Goal: Task Accomplishment & Management: Use online tool/utility

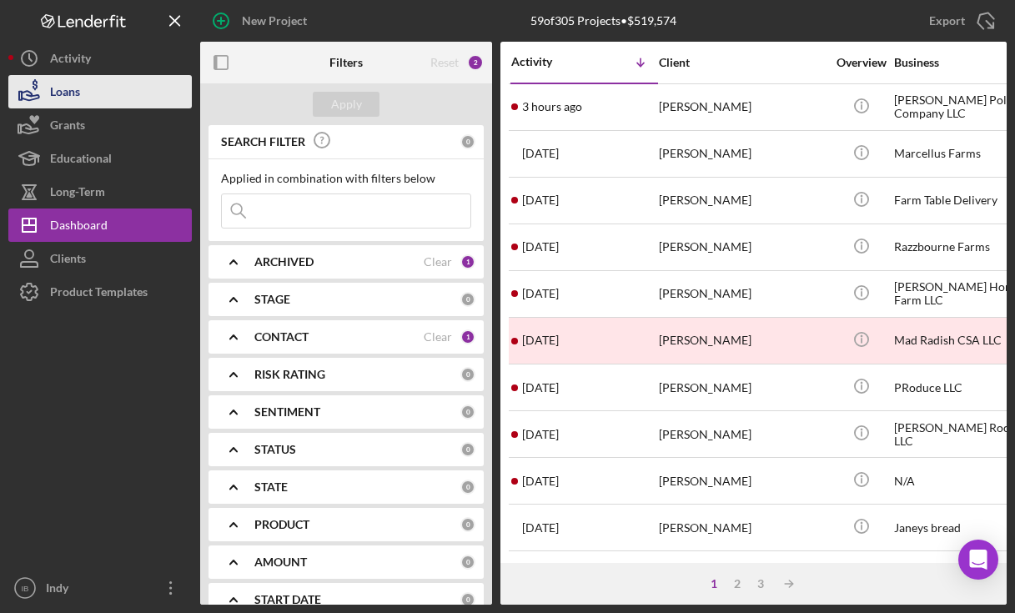
click at [76, 88] on div "Loans" at bounding box center [65, 94] width 30 height 38
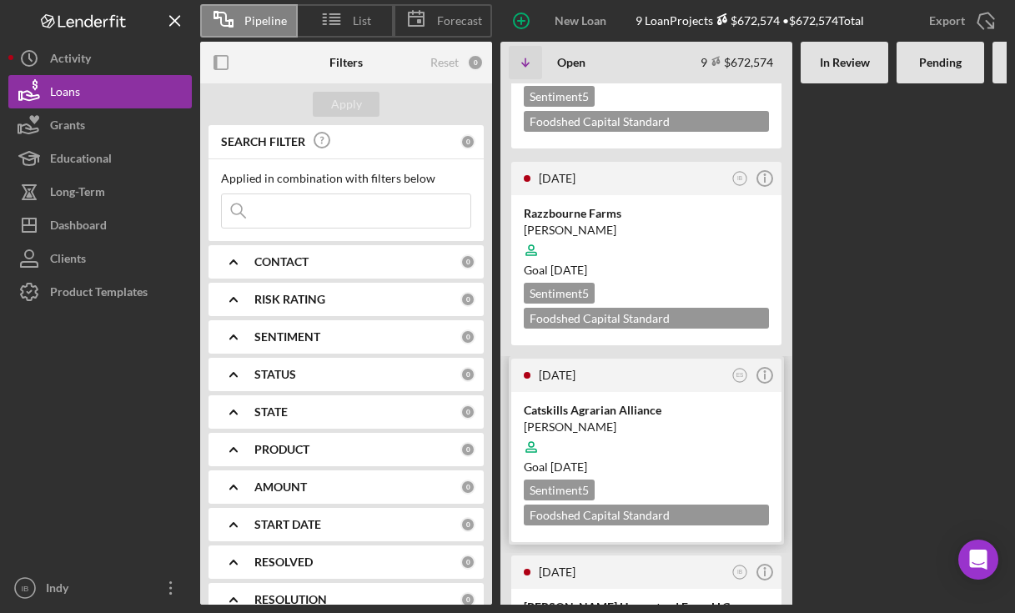
scroll to position [539, 0]
click at [623, 430] on div at bounding box center [646, 446] width 245 height 32
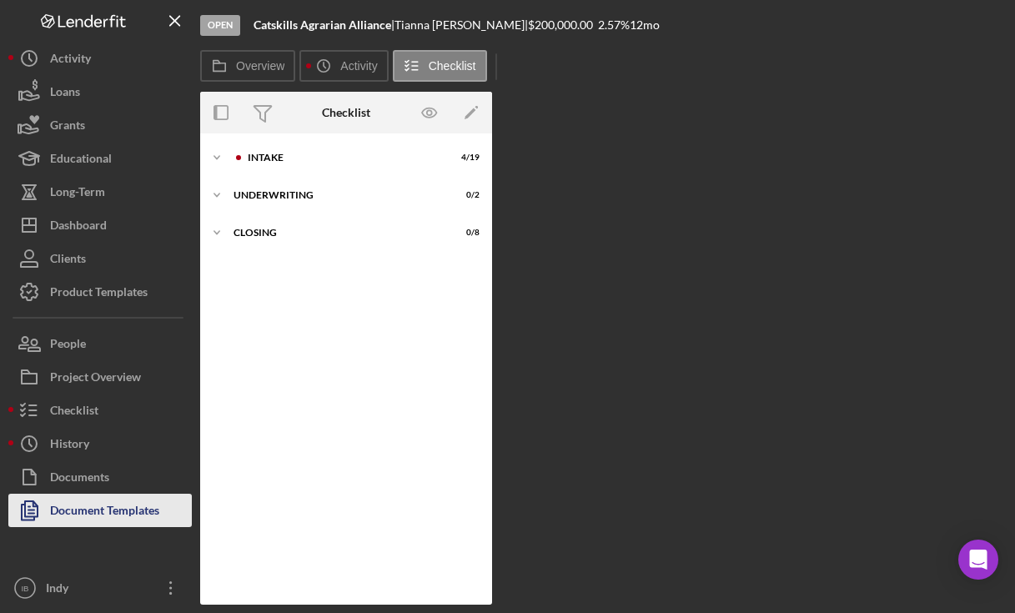
click at [126, 504] on div "Document Templates" at bounding box center [104, 513] width 109 height 38
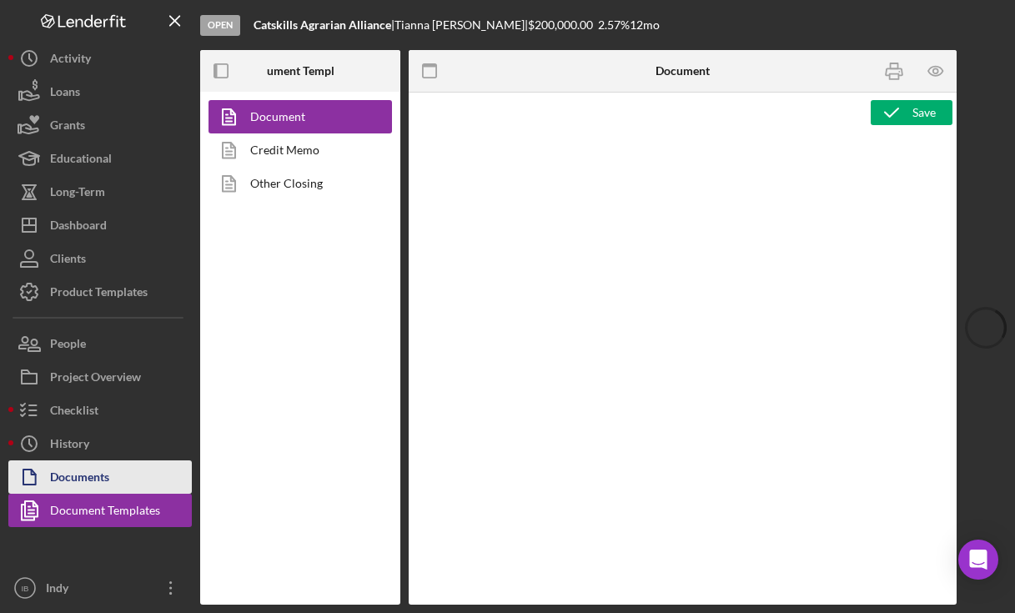
type textarea "<h1 style="text-align: left;">Resource Sheet</h1> <p class="p1">This resource s…"
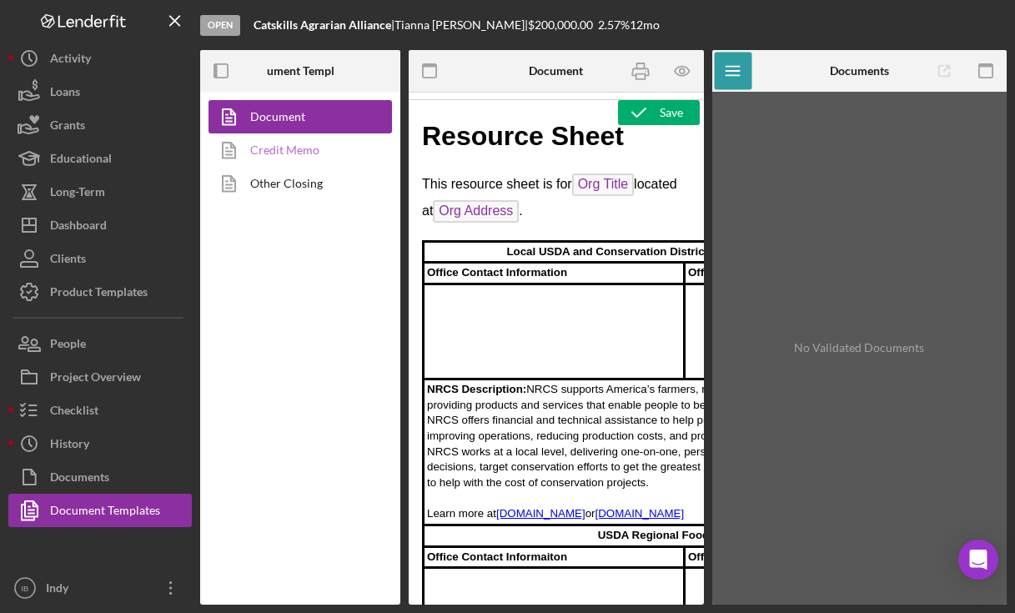
click at [319, 161] on link "Credit Memo" at bounding box center [295, 149] width 175 height 33
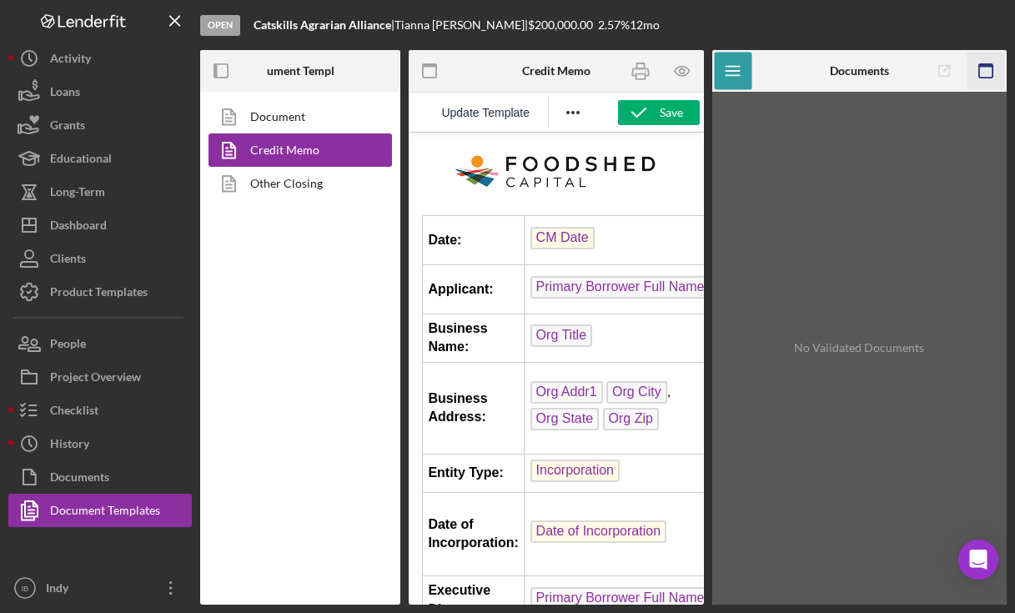
click at [995, 68] on icon "button" at bounding box center [986, 72] width 38 height 38
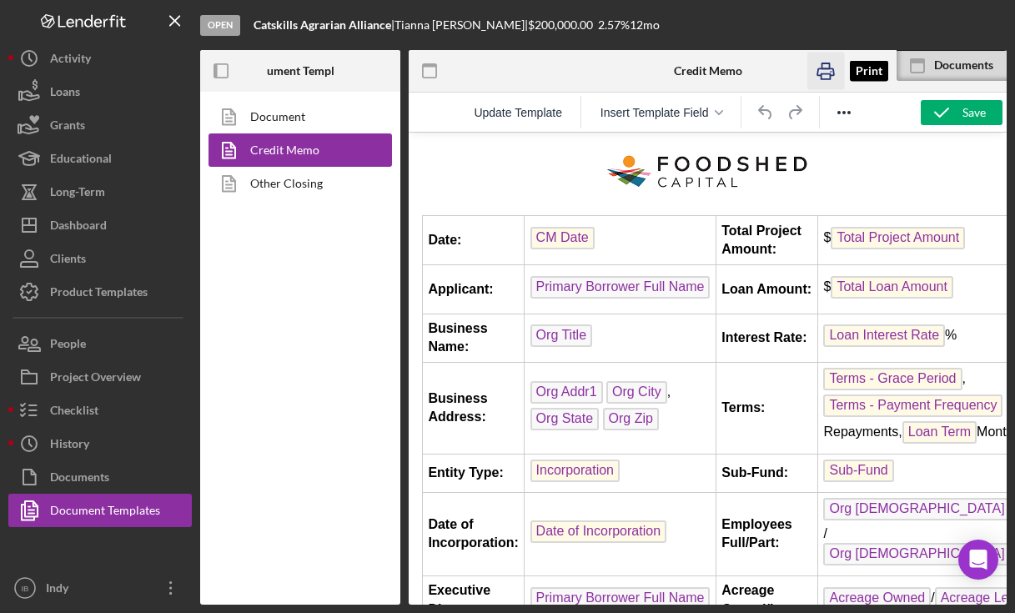
click at [830, 68] on icon "button" at bounding box center [825, 72] width 38 height 38
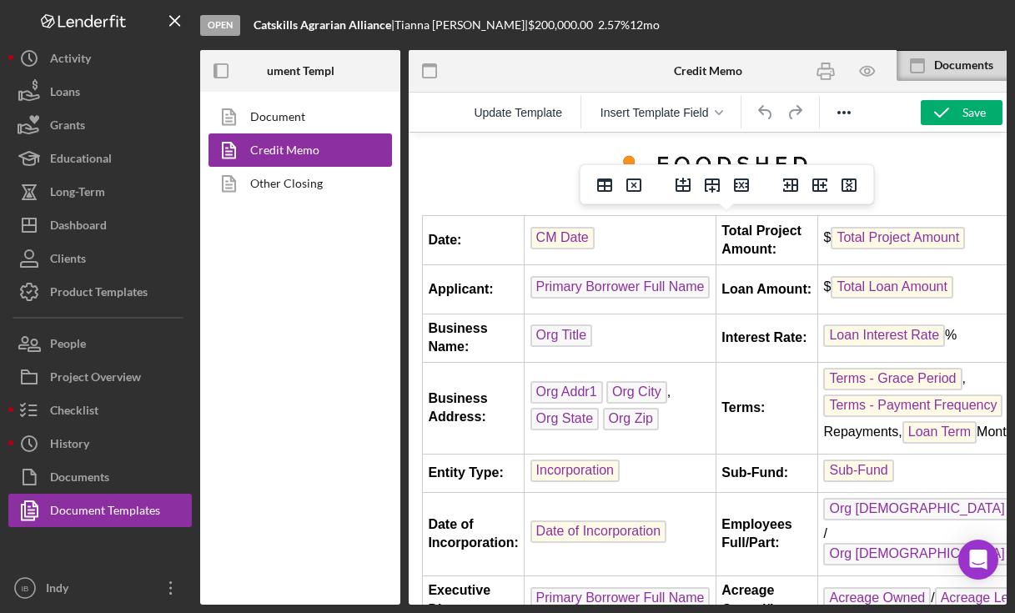
click at [622, 249] on td "CM Date" at bounding box center [621, 240] width 192 height 49
click at [943, 113] on polyline "button" at bounding box center [941, 112] width 13 height 8
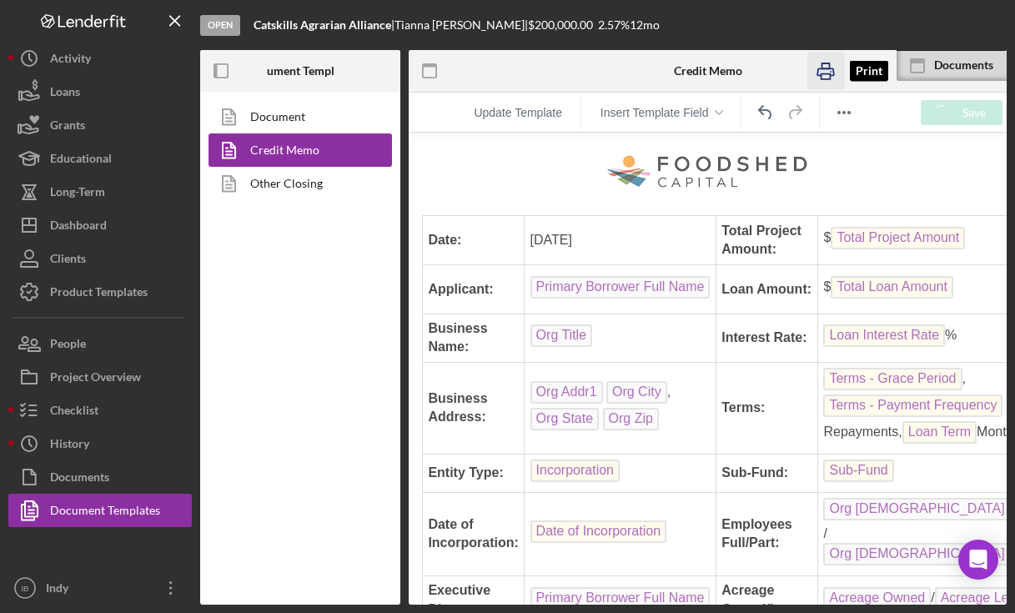
click at [829, 69] on icon "button" at bounding box center [825, 72] width 38 height 38
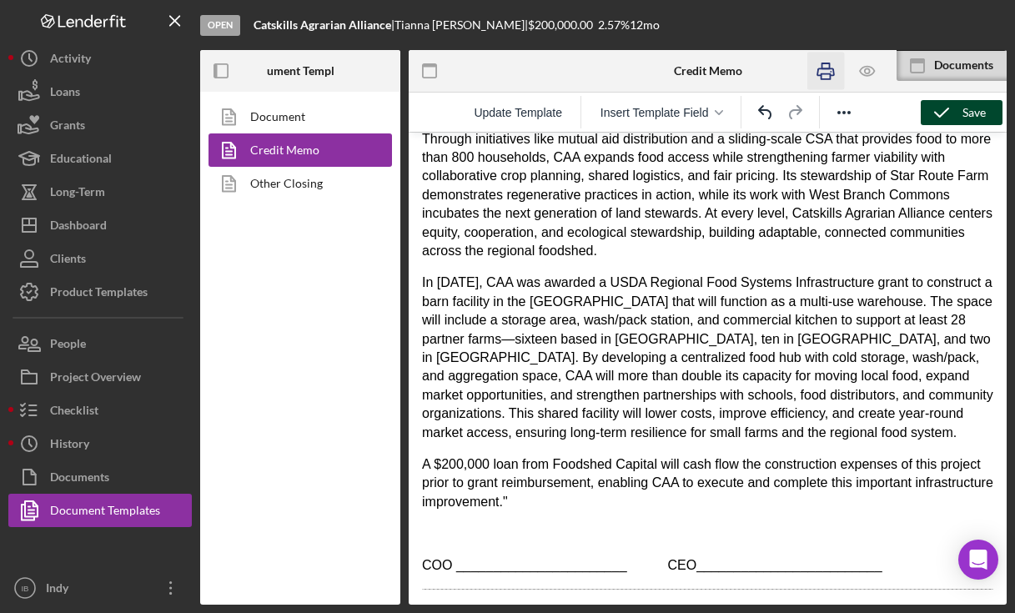
scroll to position [1510, 0]
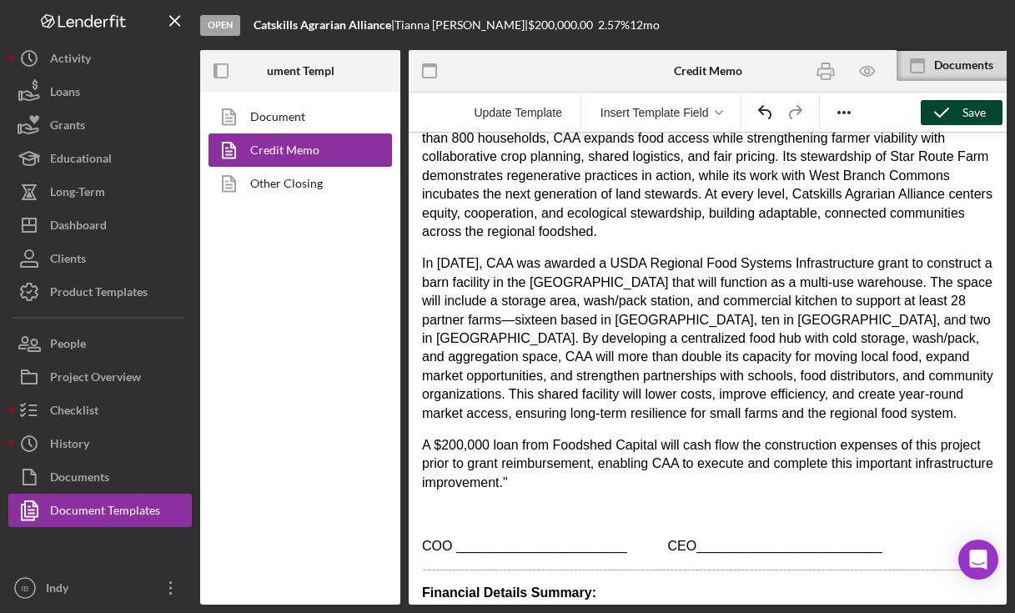
click at [616, 492] on p "A $200,000 loan from Foodshed Capital will cash flow the construction expenses …" at bounding box center [707, 464] width 571 height 56
click at [594, 492] on p "A $200,000 loan from Foodshed Capital will cash flow the construction expenses …" at bounding box center [707, 464] width 571 height 56
click at [936, 102] on icon "button" at bounding box center [942, 113] width 42 height 42
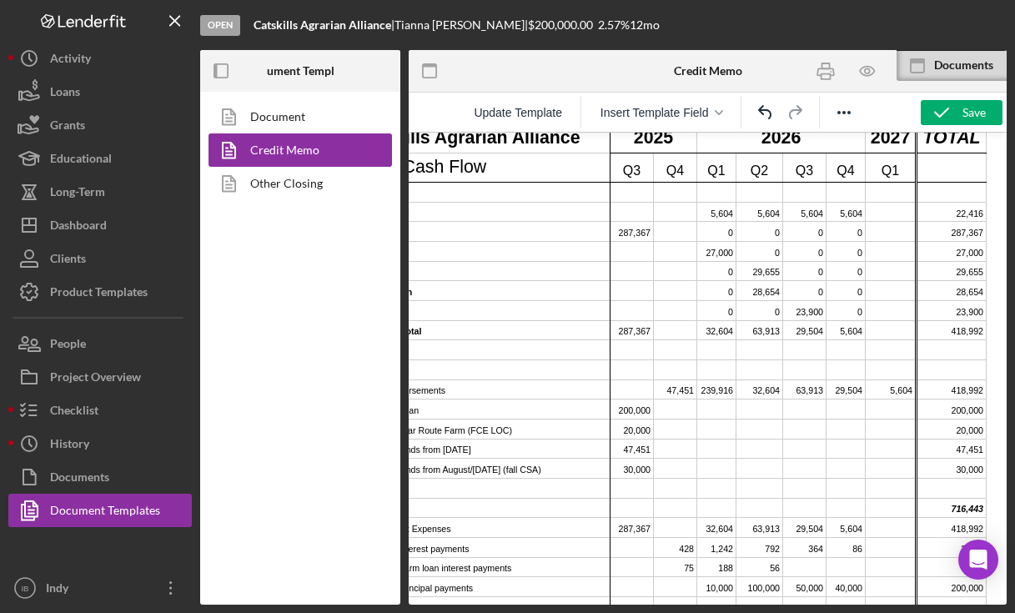
scroll to position [3318, 68]
click at [222, 70] on icon "button" at bounding box center [222, 72] width 38 height 38
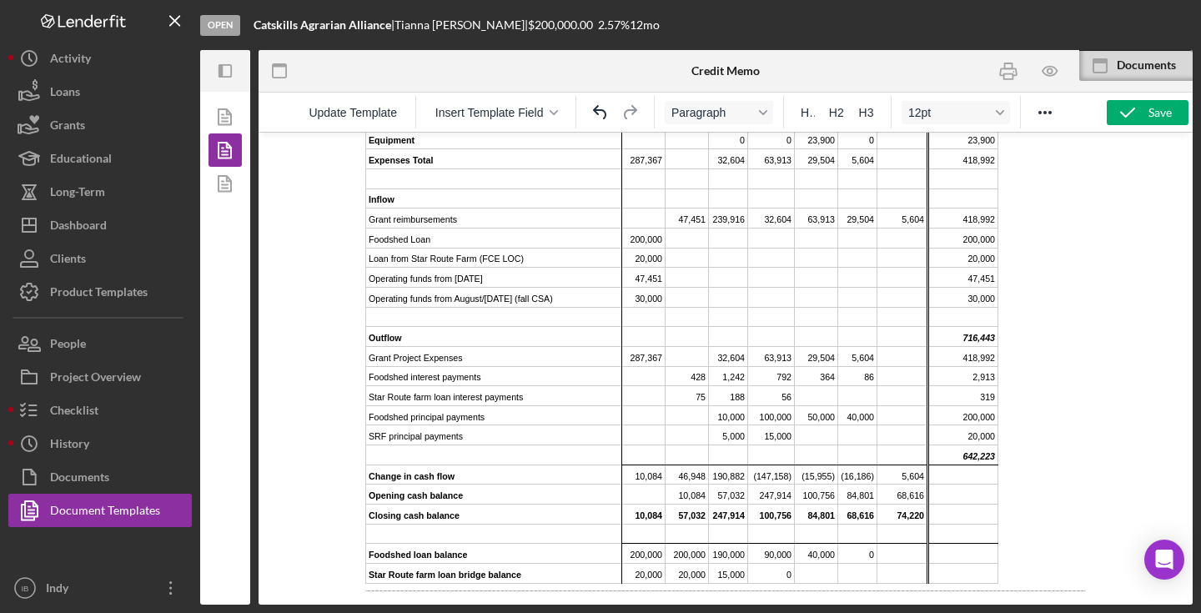
scroll to position [3179, 0]
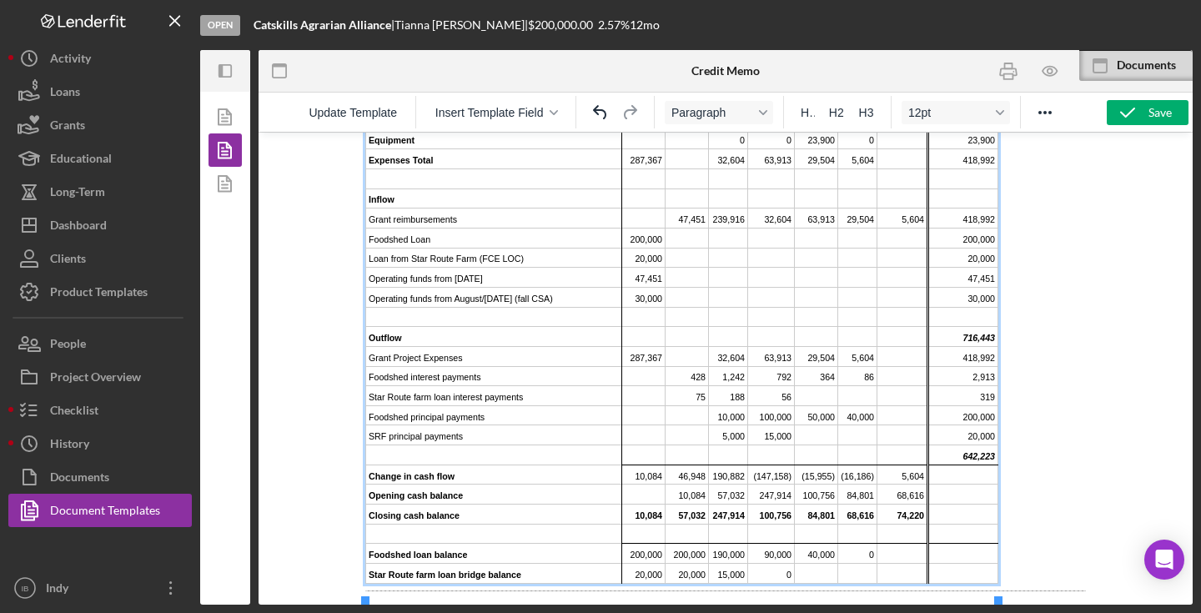
click at [977, 337] on td "716,443" at bounding box center [963, 337] width 70 height 20
click at [967, 334] on td "716,443" at bounding box center [963, 337] width 70 height 20
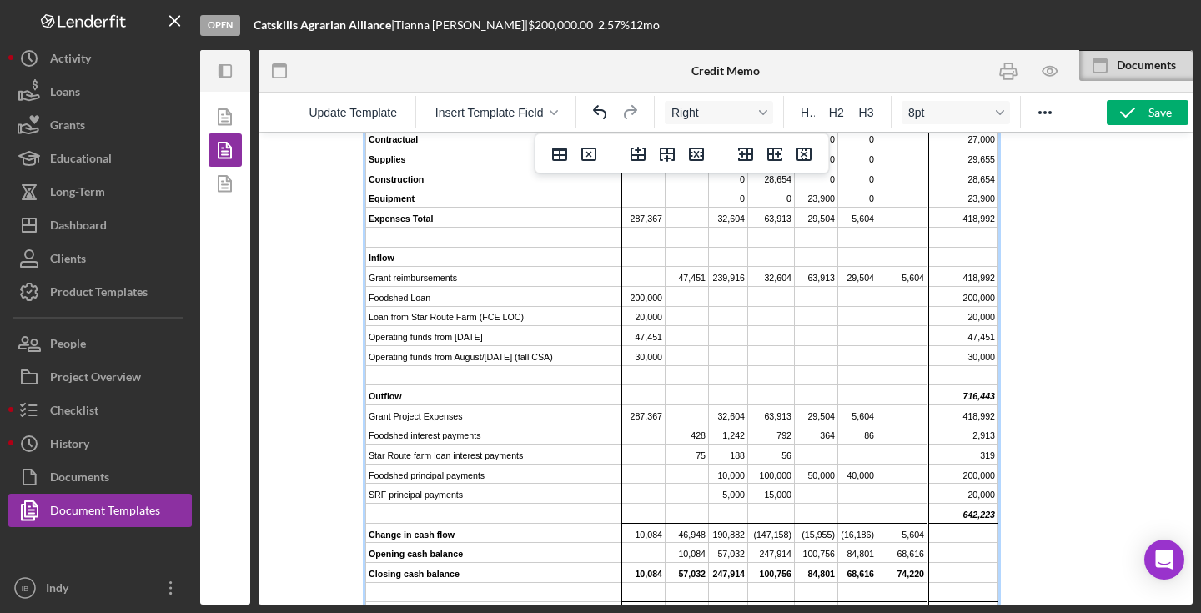
scroll to position [3106, 0]
click at [976, 404] on td "716,443" at bounding box center [963, 394] width 70 height 20
click at [974, 384] on td "Rich Text Area. Press ALT-0 for help." at bounding box center [963, 374] width 70 height 20
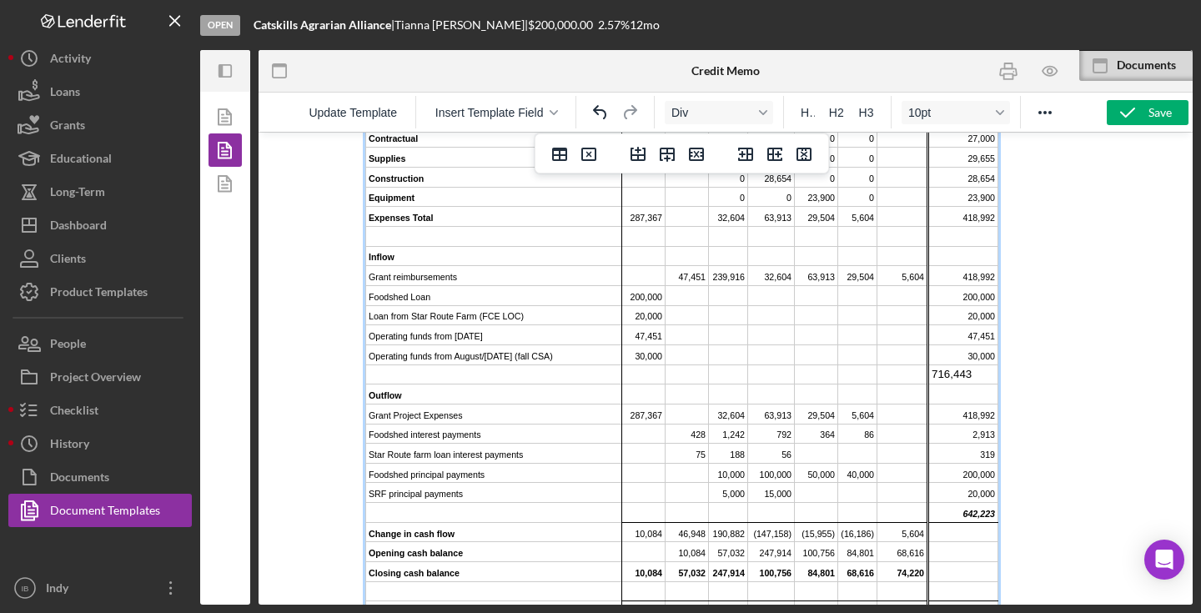
click at [963, 384] on td "716,443" at bounding box center [963, 374] width 70 height 20
click at [977, 523] on td "642,223" at bounding box center [963, 513] width 70 height 20
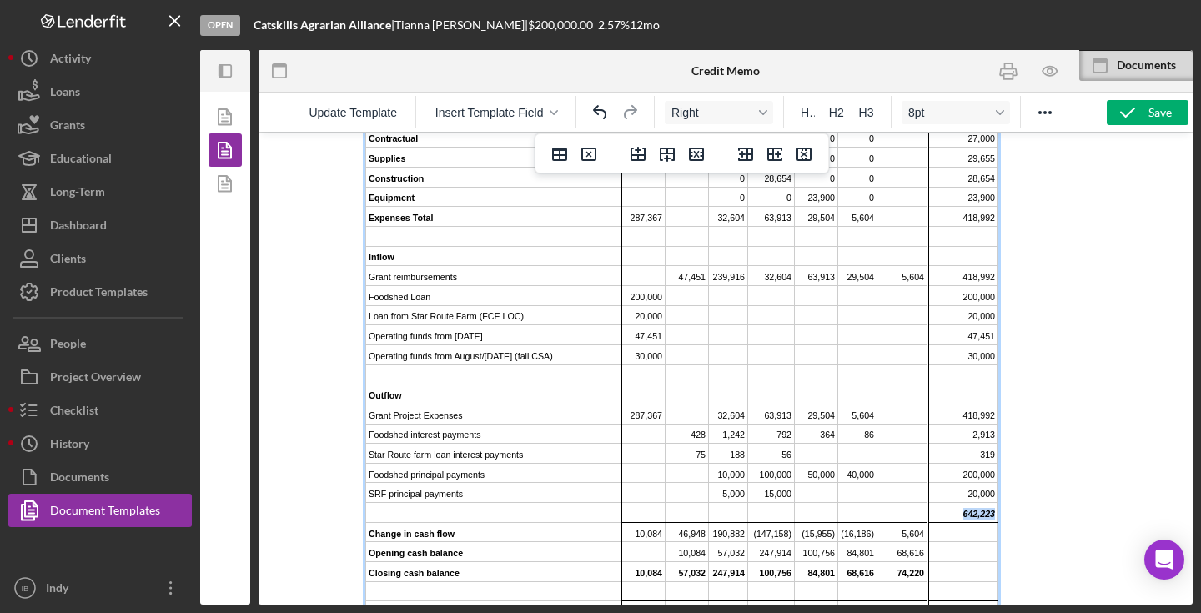
click at [977, 523] on td "642,223" at bounding box center [963, 513] width 70 height 20
click at [1014, 469] on div "Catskills Agrarian Alliance 2025 2026 2027 TOTAL RFSI Cash Flow Q3 Q4 Q1 Q2 Q3 …" at bounding box center [725, 329] width 721 height 639
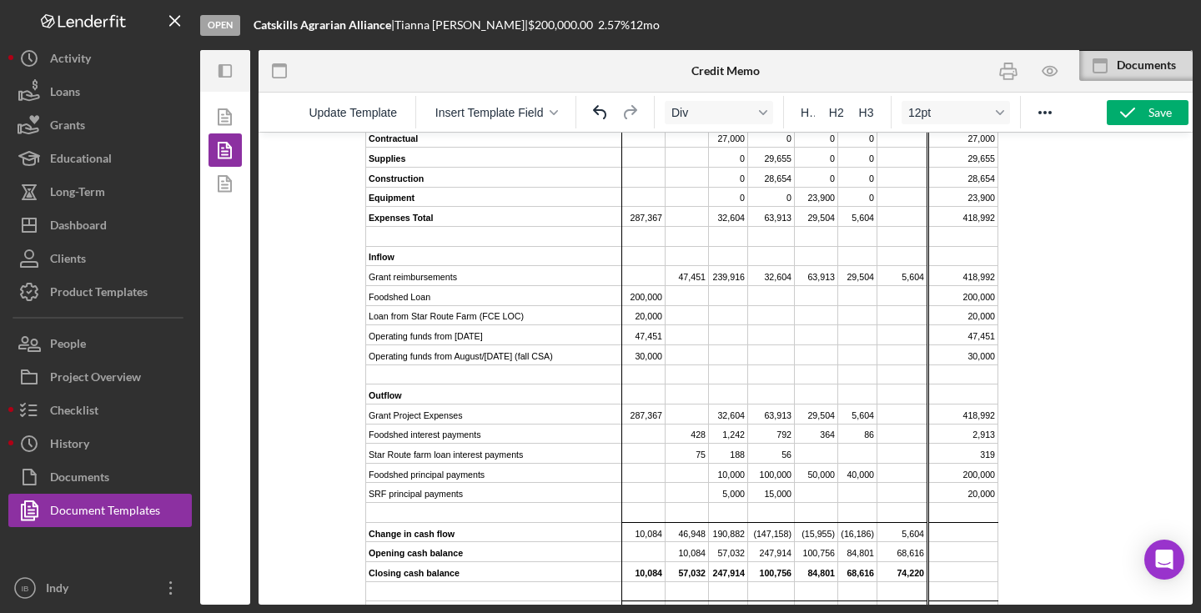
click at [975, 384] on td "Rich Text Area. Press ALT-0 for help." at bounding box center [963, 374] width 70 height 20
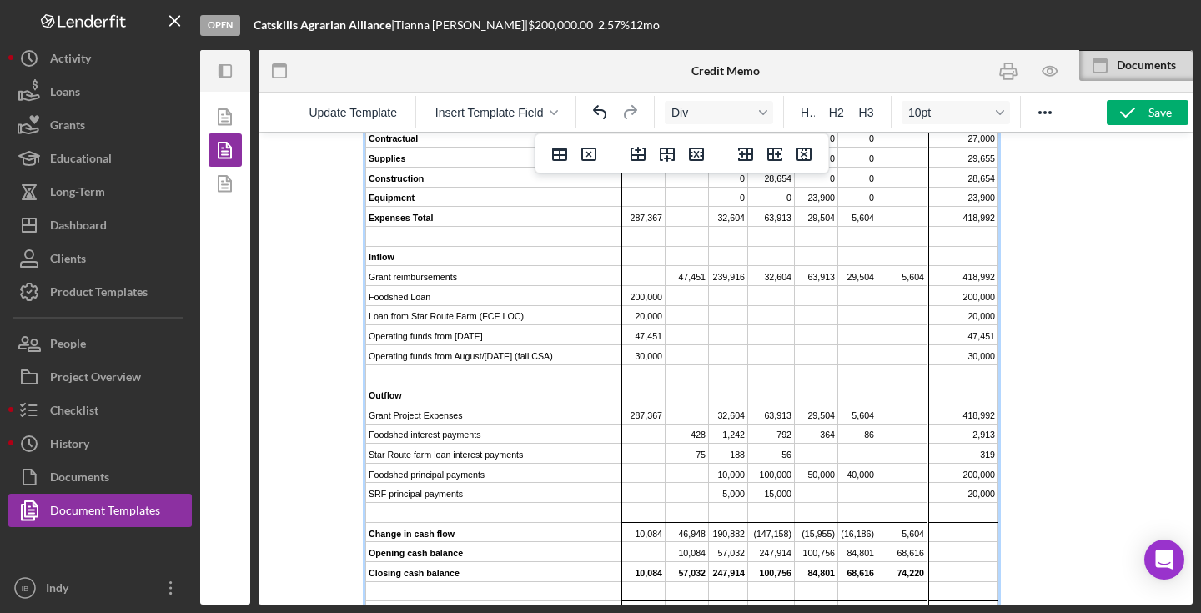
click at [977, 364] on td "30,000" at bounding box center [963, 354] width 70 height 20
copy td "30,000"
click at [972, 384] on td "Rich Text Area. Press ALT-0 for help." at bounding box center [963, 374] width 70 height 20
click at [1014, 384] on div "Catskills Agrarian Alliance 2025 2026 2027 TOTAL RFSI Cash Flow Q3 Q4 Q1 Q2 Q3 …" at bounding box center [725, 329] width 721 height 639
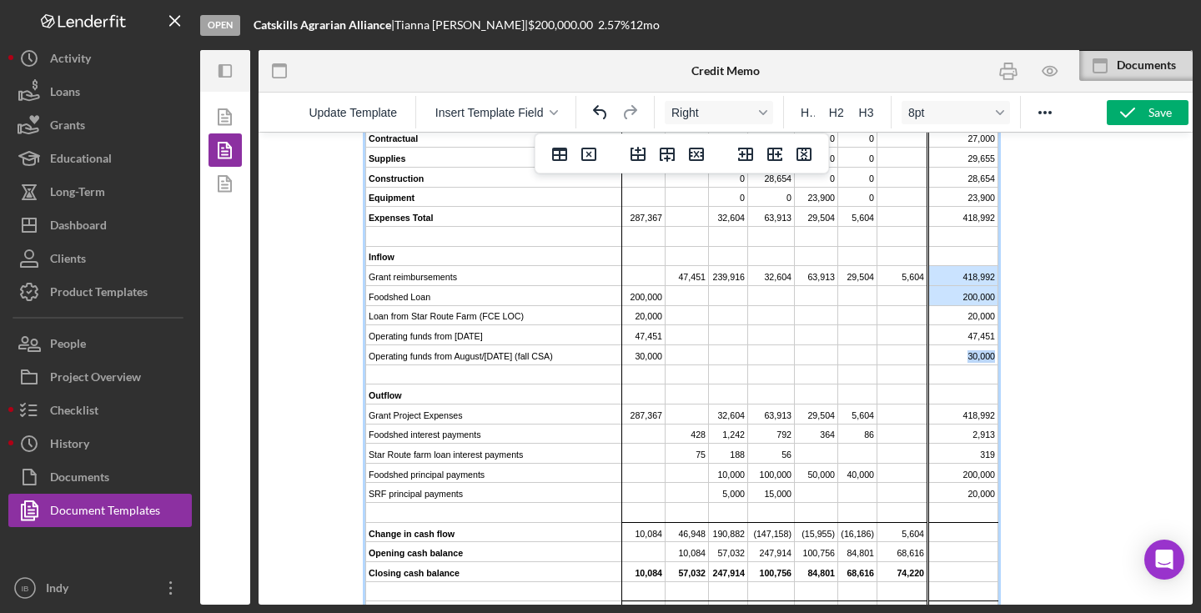
drag, startPoint x: 962, startPoint y: 294, endPoint x: 985, endPoint y: 369, distance: 77.8
click at [985, 369] on tbody "Catskills Agrarian Alliance 2025 2026 2027 TOTAL RFSI Cash Flow Q3 Q4 Q1 Q2 Q3 …" at bounding box center [682, 325] width 632 height 630
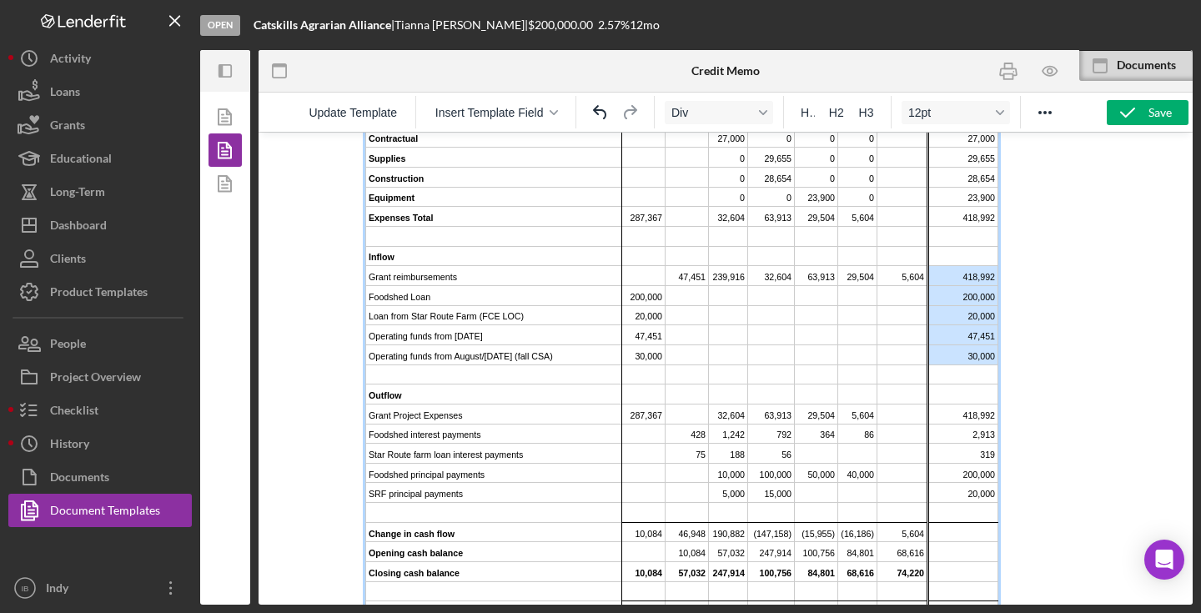
click at [1014, 364] on div "Catskills Agrarian Alliance 2025 2026 2027 TOTAL RFSI Cash Flow Q3 Q4 Q1 Q2 Q3 …" at bounding box center [725, 329] width 721 height 639
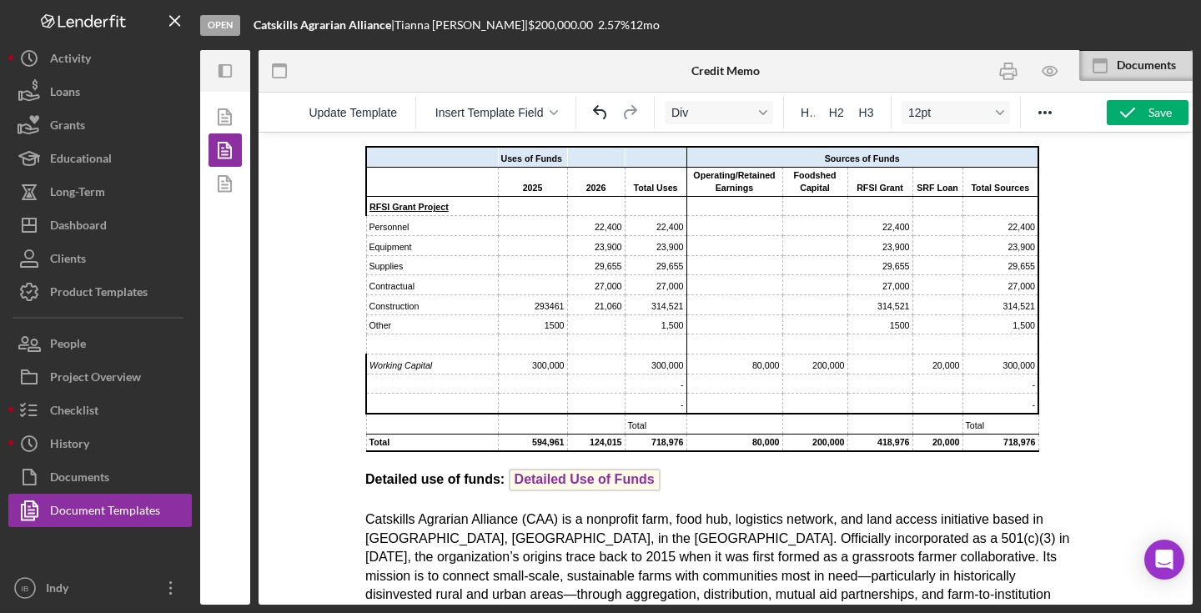
scroll to position [549, 0]
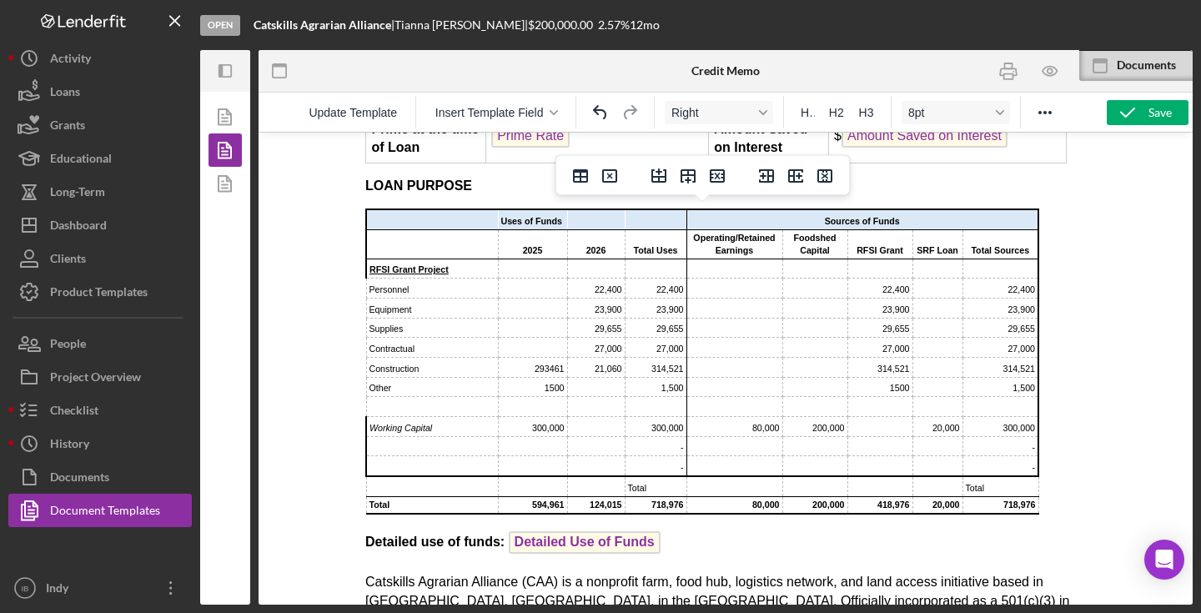
click at [762, 421] on td "80,000" at bounding box center [734, 426] width 96 height 20
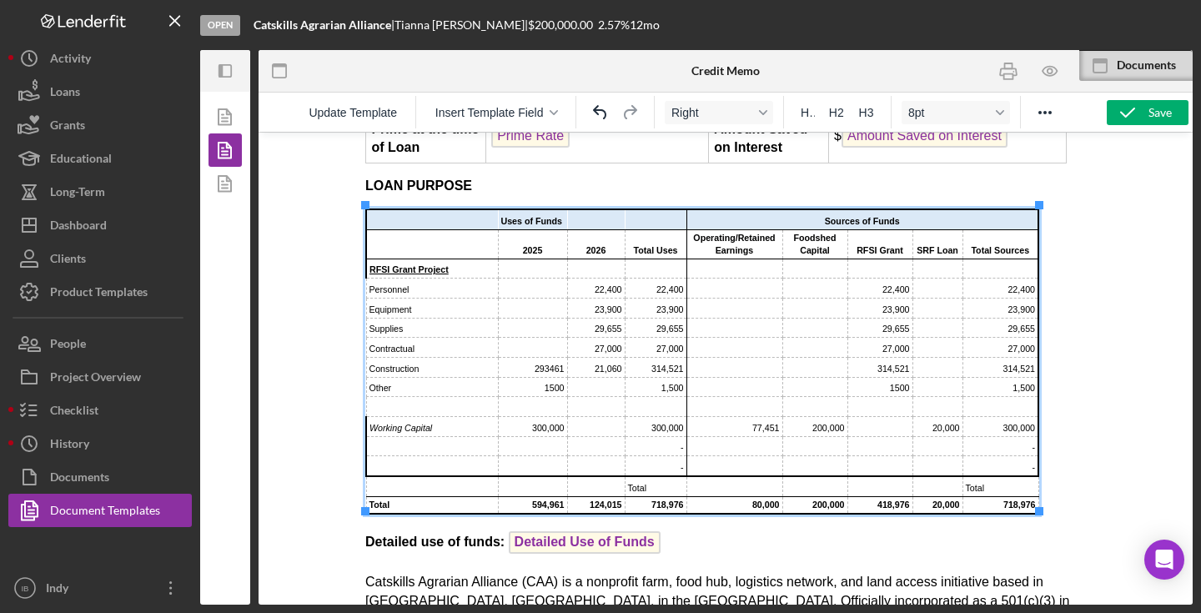
click at [1013, 423] on td "300,000" at bounding box center [1000, 426] width 76 height 20
click at [757, 499] on td "80,000" at bounding box center [734, 505] width 96 height 18
click at [1008, 424] on td "297,451" at bounding box center [1000, 426] width 76 height 20
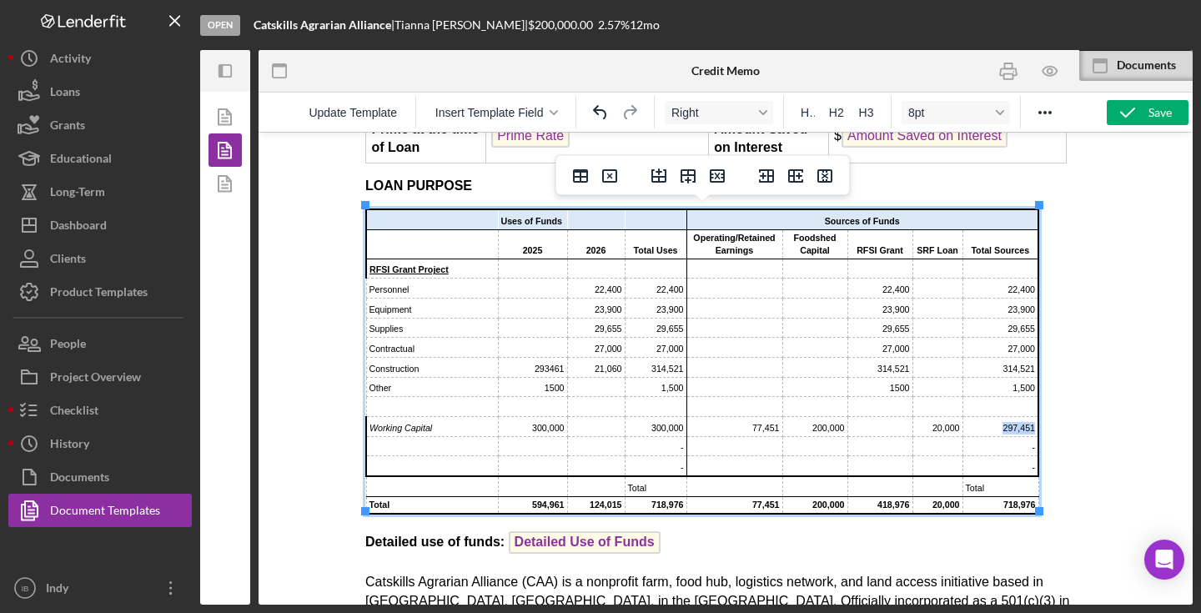
click at [1008, 424] on td "297,451" at bounding box center [1000, 426] width 76 height 20
copy td "297,451"
click at [538, 423] on td "300,000" at bounding box center [532, 426] width 69 height 20
click at [663, 422] on td "300,000" at bounding box center [656, 426] width 62 height 20
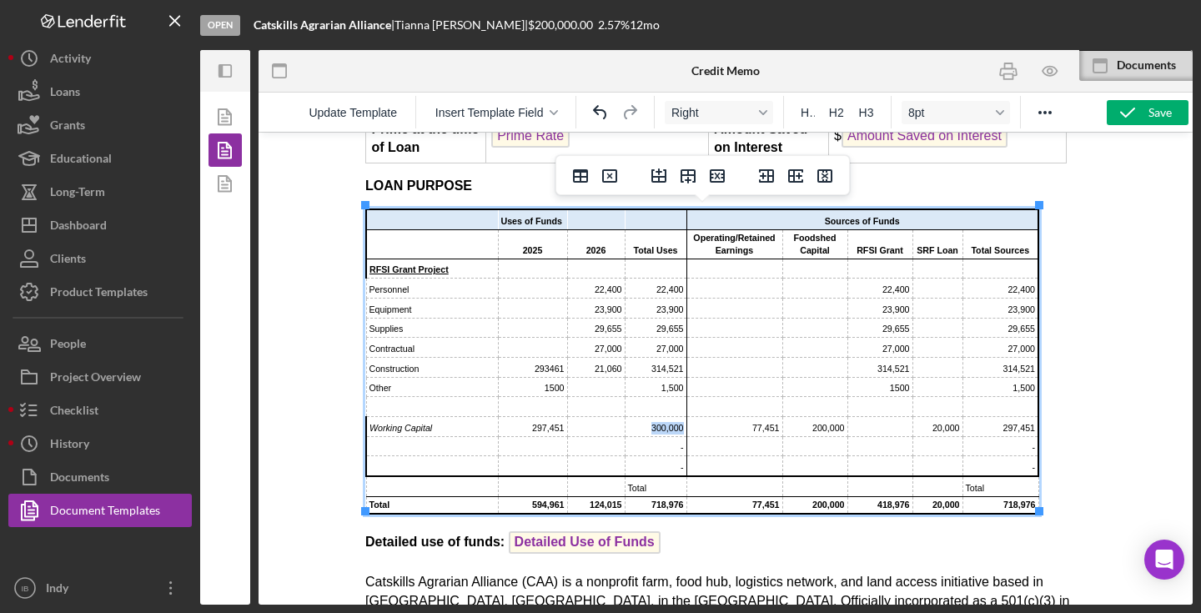
click at [663, 422] on td "300,000" at bounding box center [656, 426] width 62 height 20
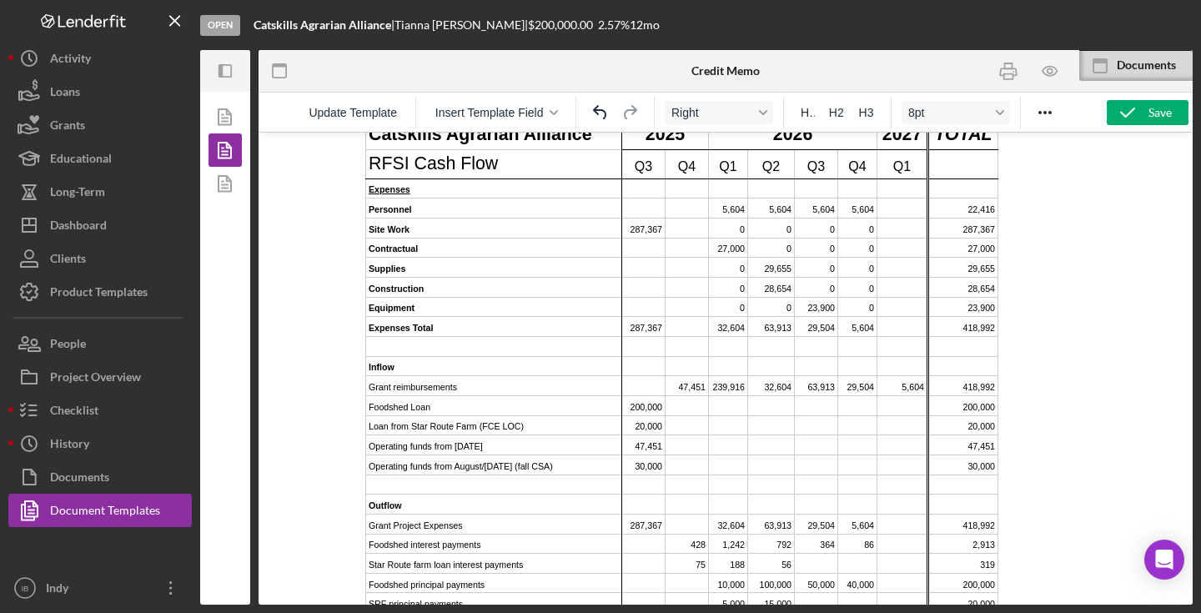
scroll to position [3111, 0]
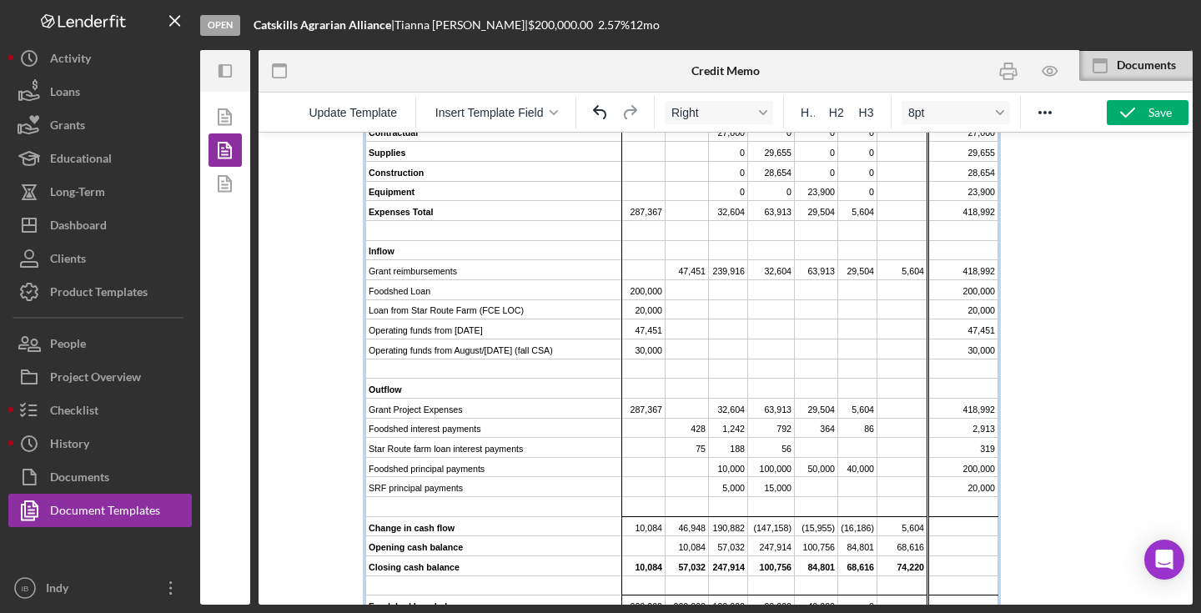
click at [962, 379] on td "Rich Text Area. Press ALT-0 for help." at bounding box center [963, 369] width 70 height 20
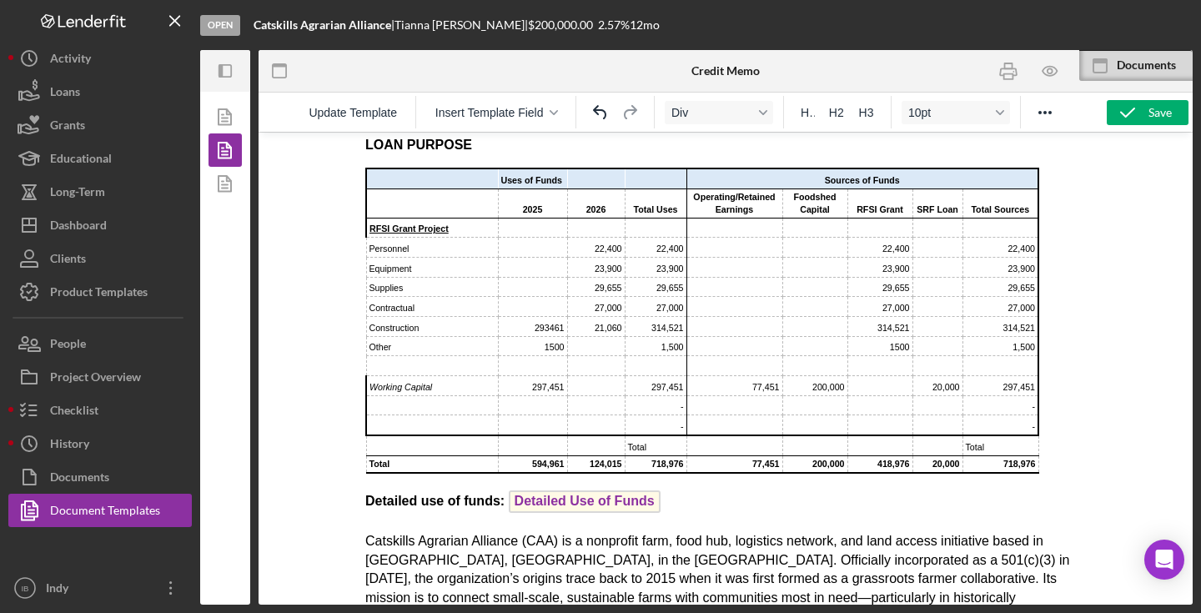
scroll to position [577, 0]
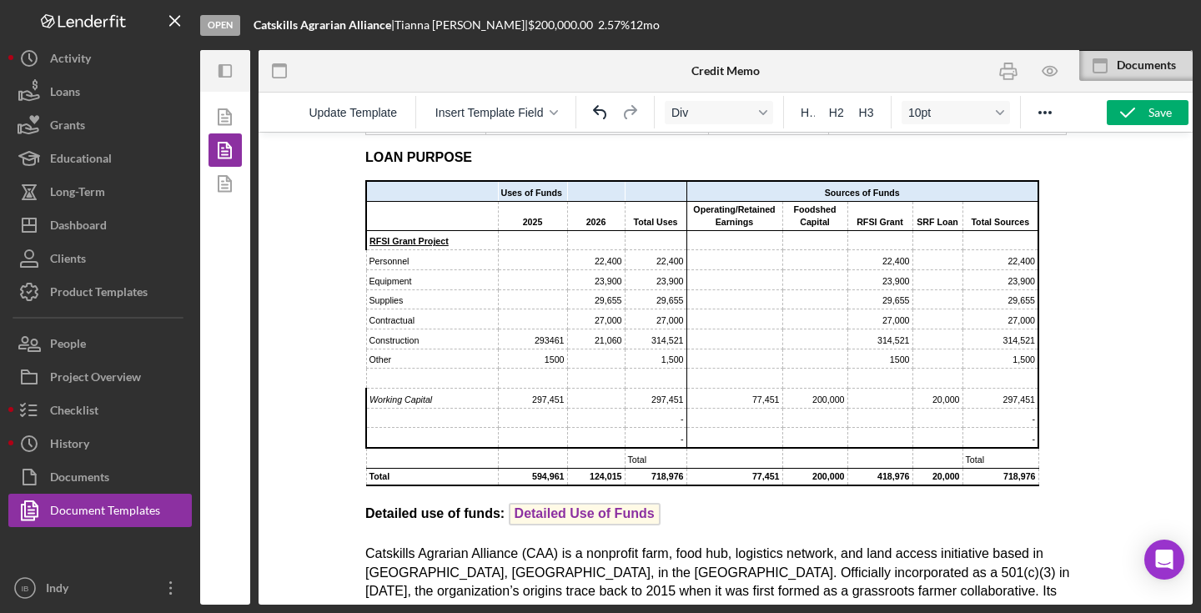
click at [655, 477] on td "718,976" at bounding box center [656, 477] width 62 height 18
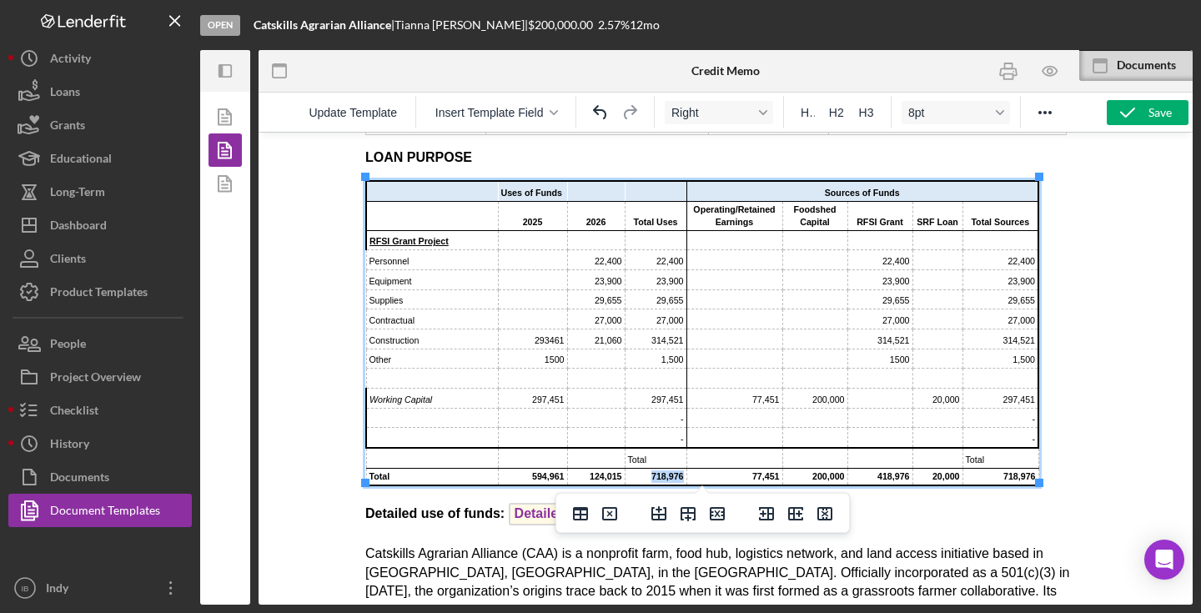
click at [655, 477] on td "718,976" at bounding box center [656, 477] width 62 height 18
click at [1012, 470] on td "718,976" at bounding box center [1000, 477] width 76 height 18
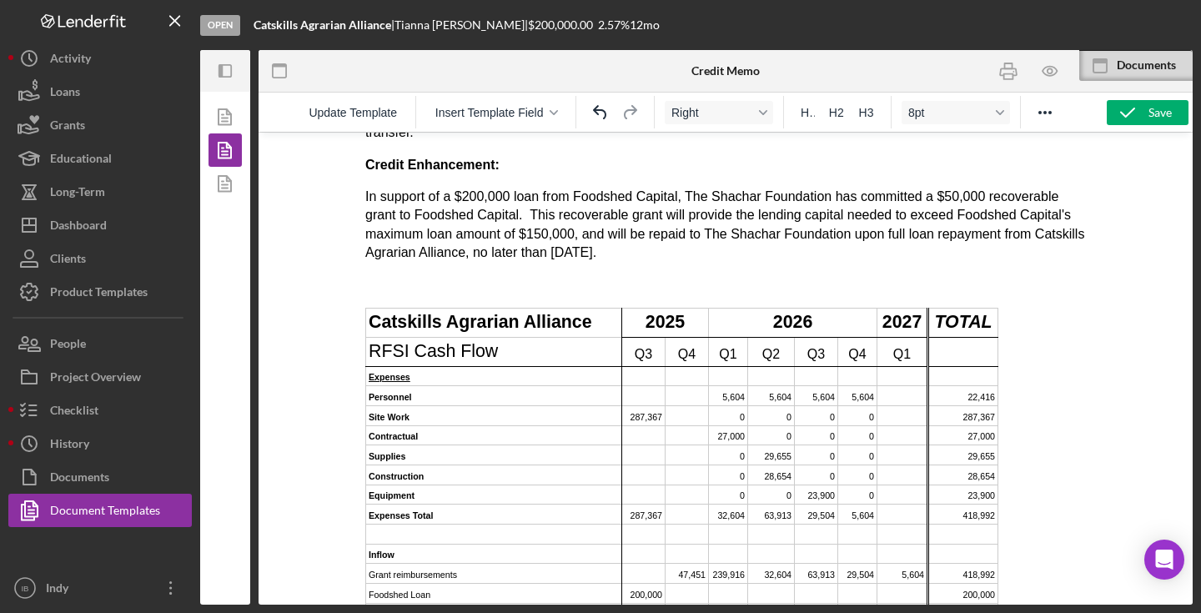
scroll to position [3179, 0]
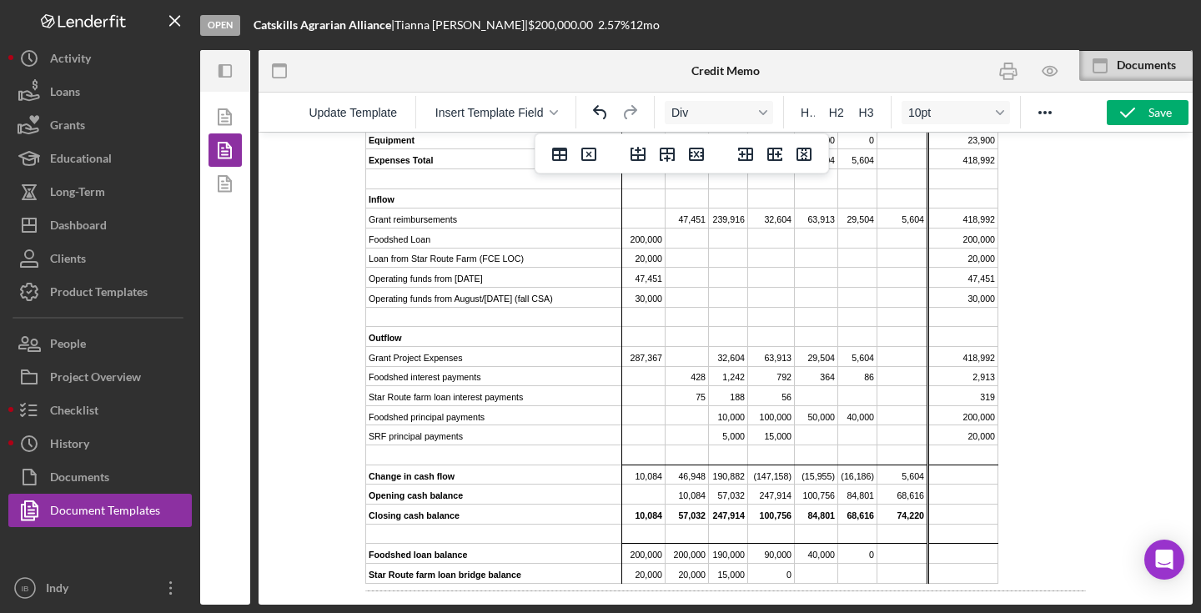
click at [973, 314] on td "Rich Text Area. Press ALT-0 for help." at bounding box center [963, 317] width 70 height 20
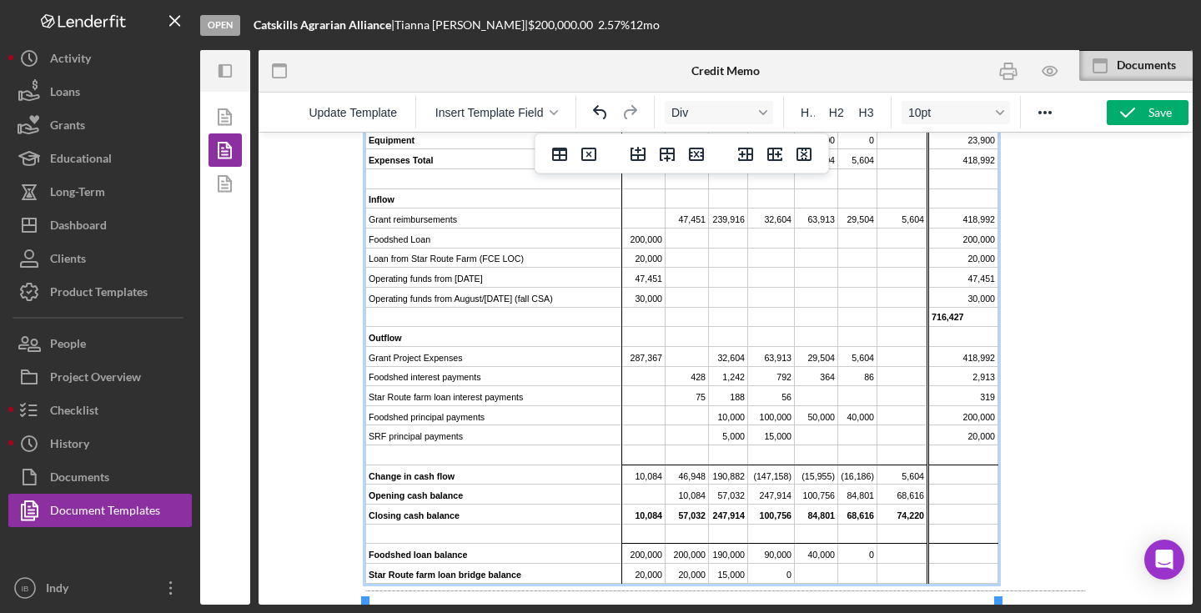
drag, startPoint x: 972, startPoint y: 315, endPoint x: 917, endPoint y: 314, distance: 54.2
click at [917, 314] on tr "716,427" at bounding box center [682, 317] width 632 height 20
click at [937, 314] on td "716,427" at bounding box center [963, 317] width 70 height 20
click at [981, 456] on td "Rich Text Area. Press ALT-0 for help." at bounding box center [963, 455] width 70 height 20
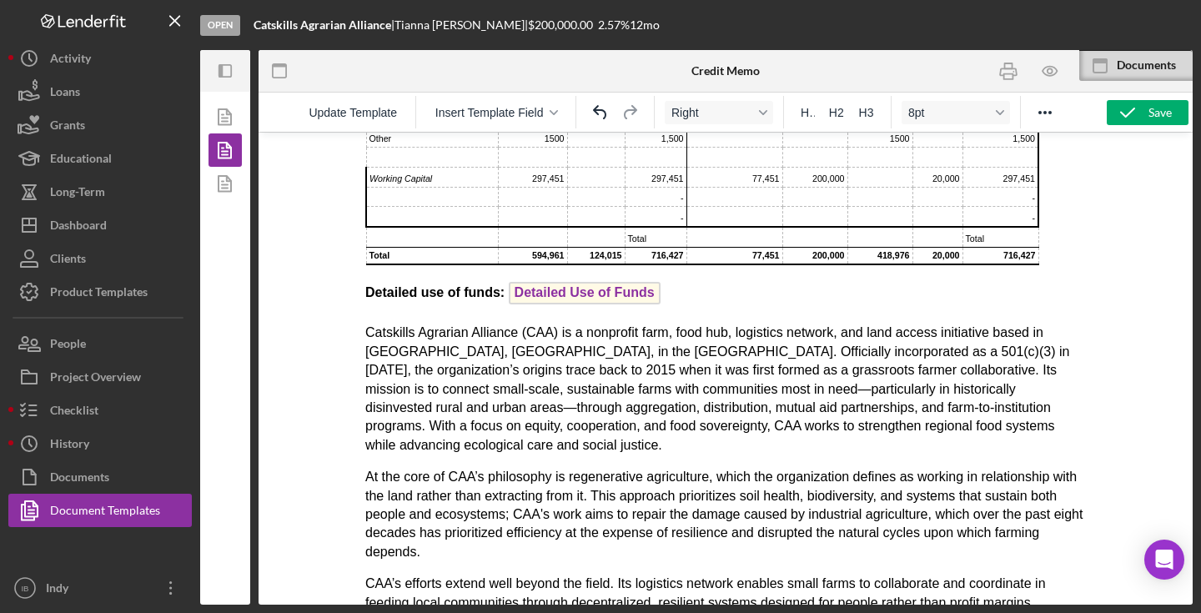
scroll to position [703, 0]
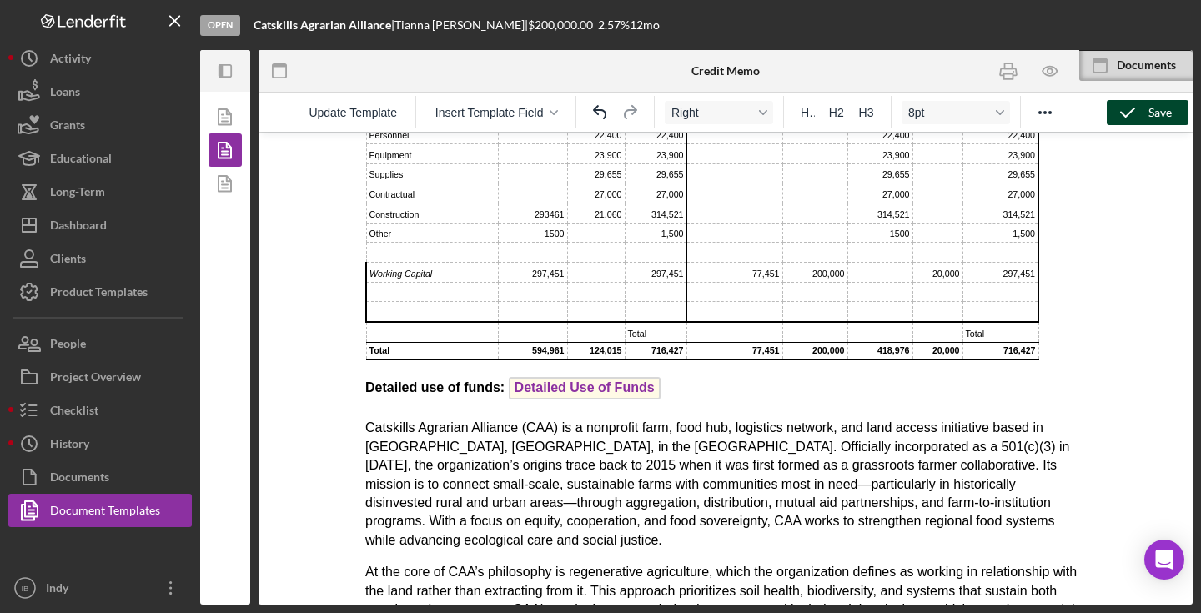
click at [1014, 118] on icon "button" at bounding box center [1128, 113] width 42 height 42
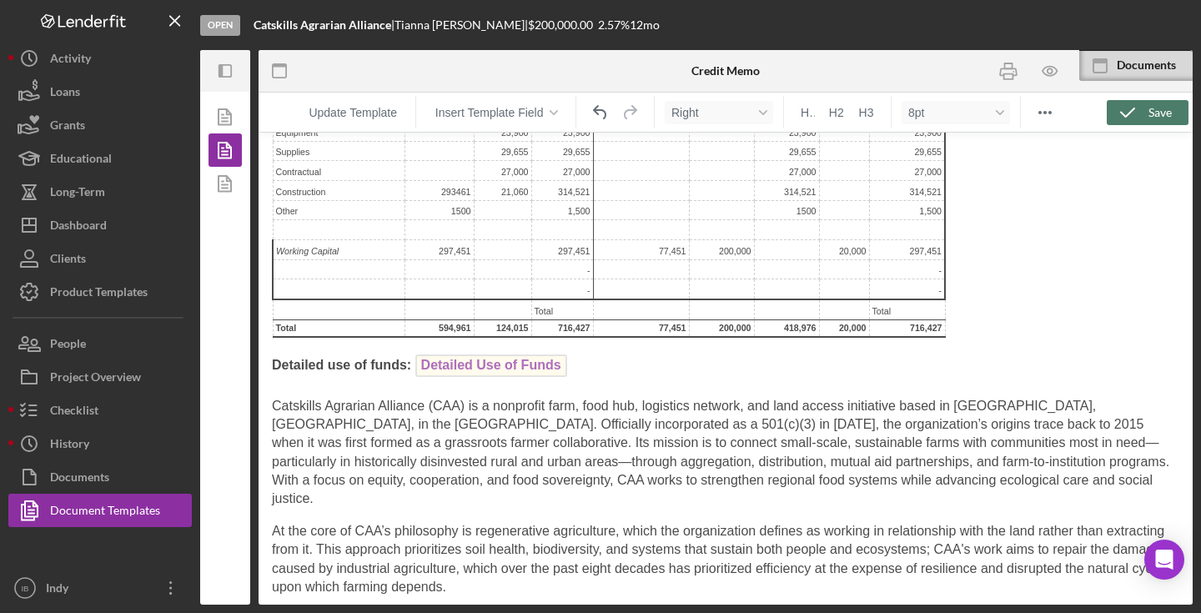
scroll to position [684, 0]
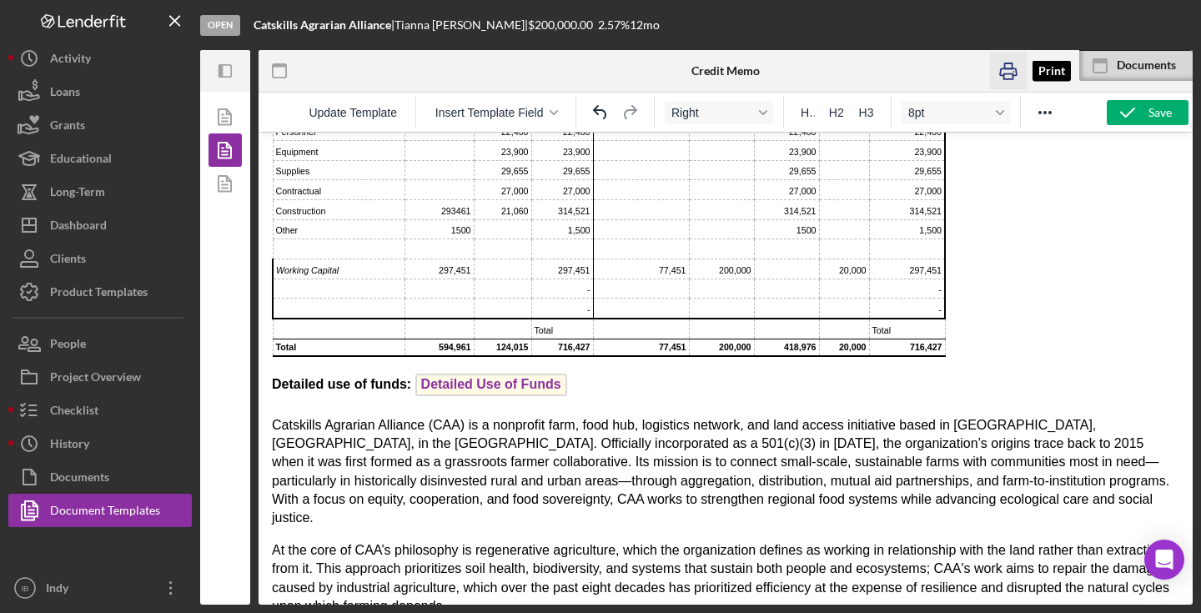
click at [1013, 73] on icon "button" at bounding box center [1008, 72] width 38 height 38
